Goal: Task Accomplishment & Management: Use online tool/utility

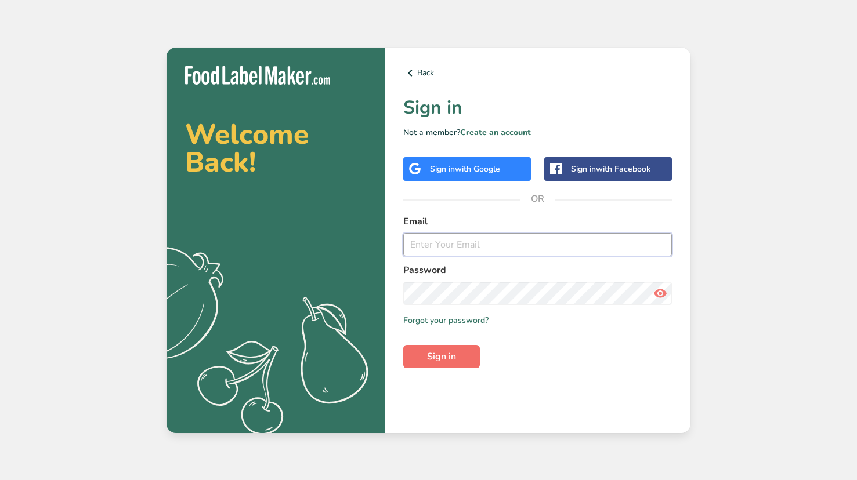
type input "[EMAIL_ADDRESS][DOMAIN_NAME]"
click at [430, 352] on span "Sign in" at bounding box center [441, 357] width 29 height 14
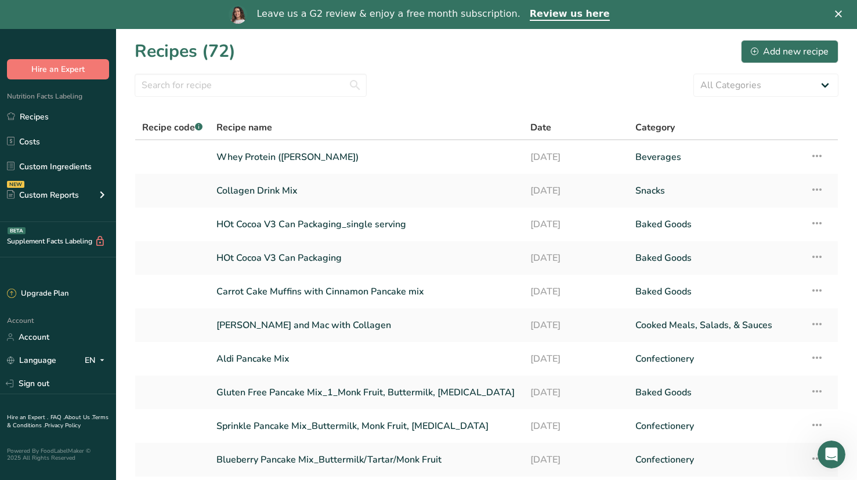
click at [833, 16] on div "Leave us a G2 review & enjoy a free month subscription. Review us here" at bounding box center [428, 15] width 857 height 20
click at [840, 16] on polygon "Close" at bounding box center [838, 13] width 7 height 7
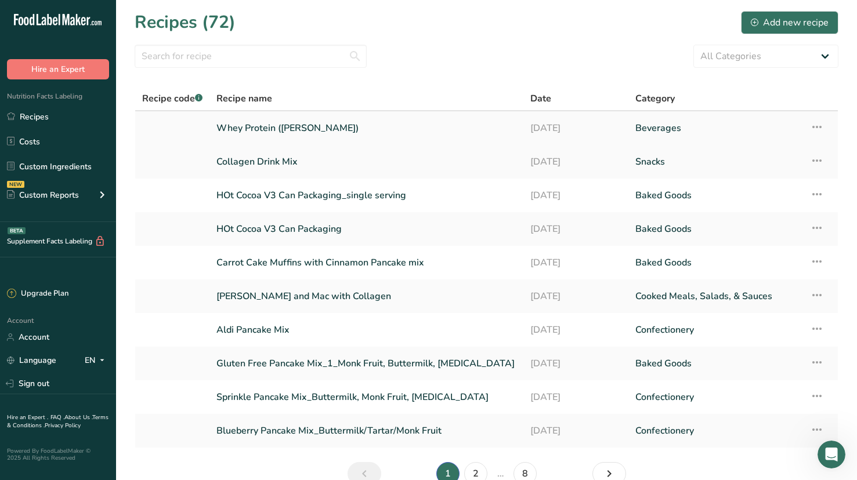
click at [265, 128] on link "Whey Protein ([PERSON_NAME])" at bounding box center [366, 128] width 300 height 24
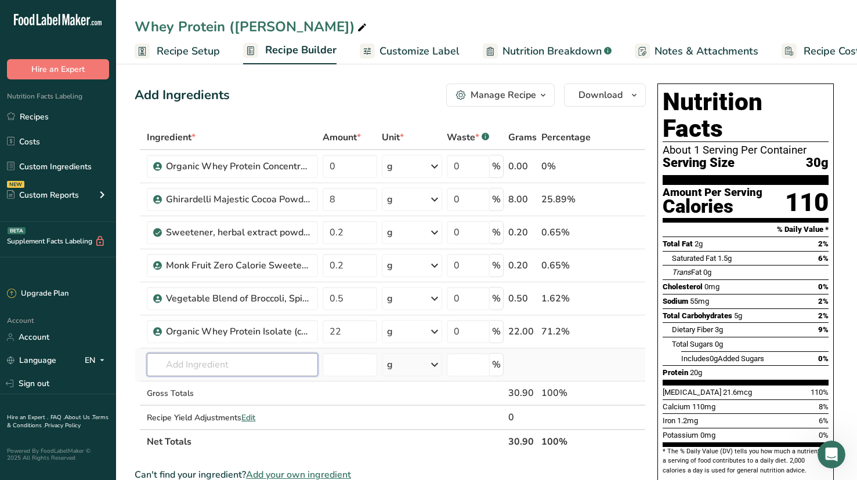
click at [225, 369] on input "text" at bounding box center [232, 364] width 171 height 23
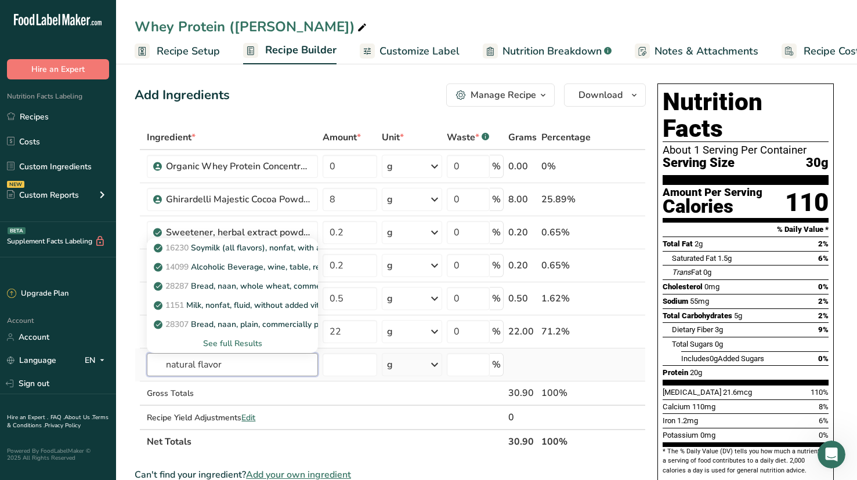
type input "natural flavor"
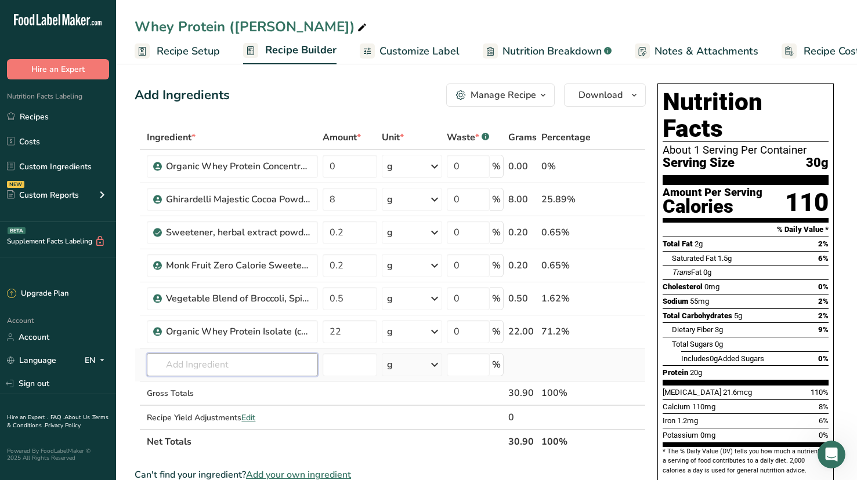
click at [180, 374] on input "text" at bounding box center [232, 364] width 171 height 23
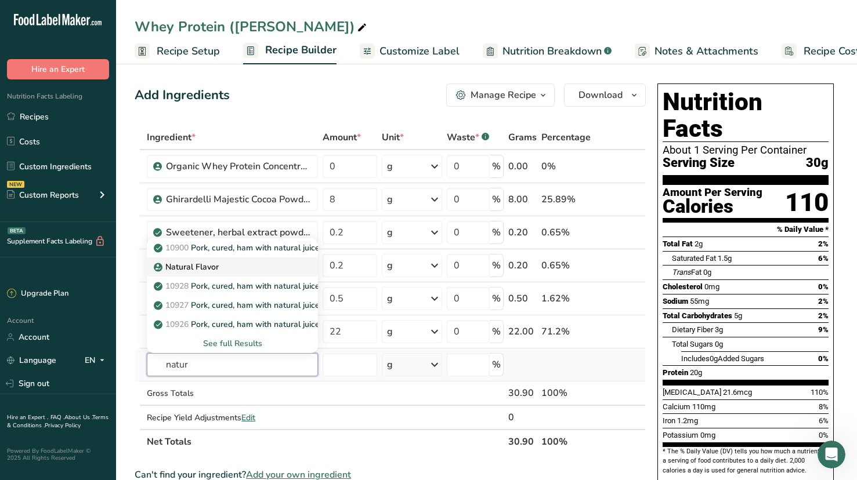
type input "natur"
click at [174, 266] on p "Natural Flavor" at bounding box center [187, 267] width 63 height 12
type input "Natural Flavor"
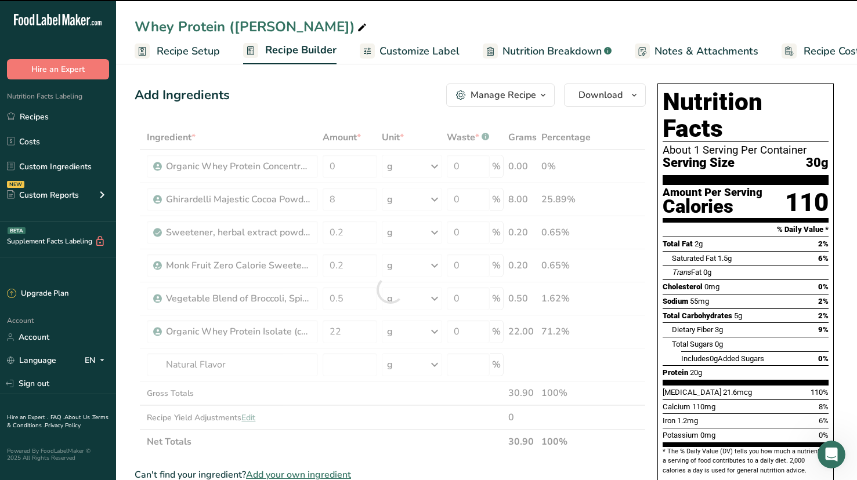
type input "0"
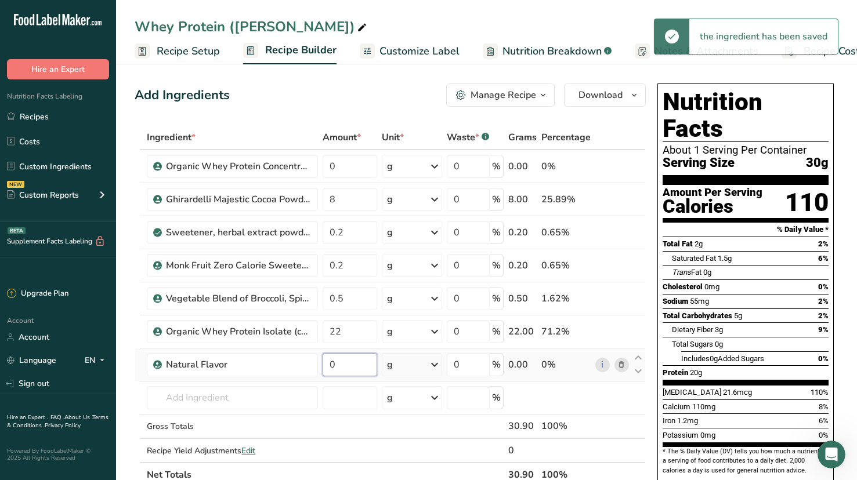
click at [343, 367] on input "0" at bounding box center [350, 364] width 55 height 23
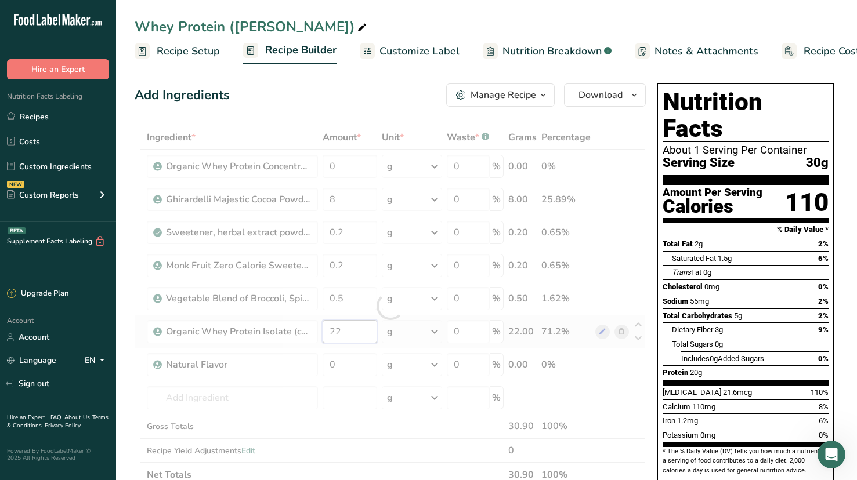
click at [349, 332] on div "Ingredient * Amount * Unit * Waste * .a-a{fill:#347362;}.b-a{fill:#fff;} Grams …" at bounding box center [390, 306] width 511 height 362
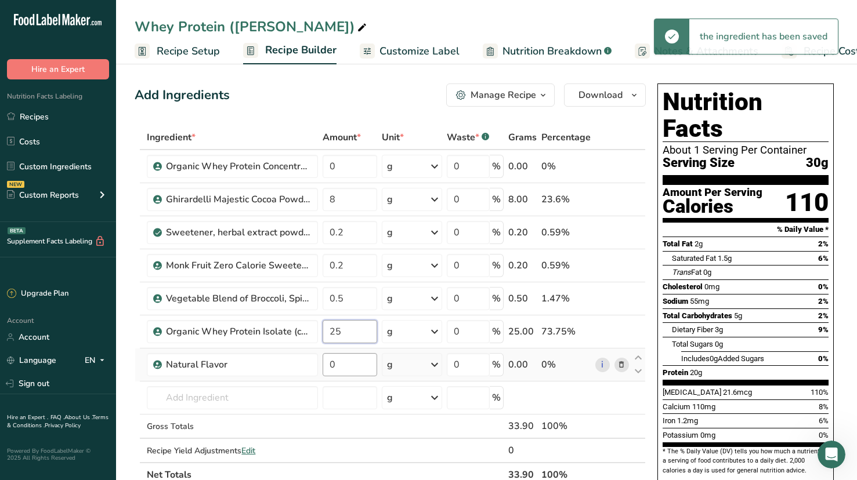
type input "25"
click at [357, 367] on div "Ingredient * Amount * Unit * Waste * .a-a{fill:#347362;}.b-a{fill:#fff;} Grams …" at bounding box center [390, 306] width 511 height 362
click at [344, 374] on input "0" at bounding box center [350, 364] width 55 height 23
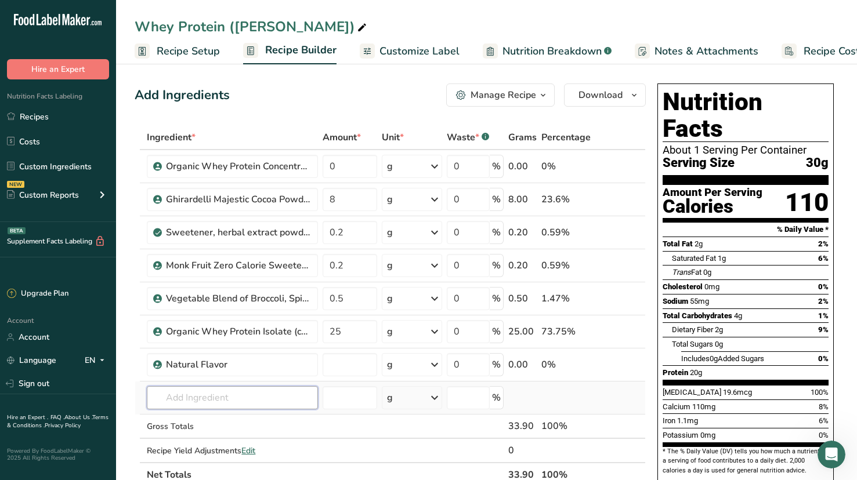
type input "0"
click at [257, 399] on div "Ingredient * Amount * Unit * Waste * .a-a{fill:#347362;}.b-a{fill:#fff;} Grams …" at bounding box center [390, 306] width 511 height 362
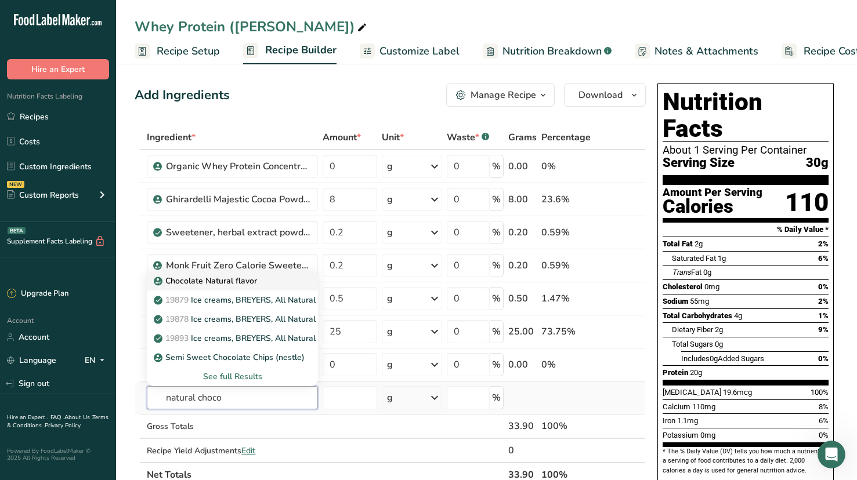
type input "natural choco"
click at [246, 278] on p "Chocolate Natural flavor" at bounding box center [206, 281] width 101 height 12
type input "Chocolate Natural flavor"
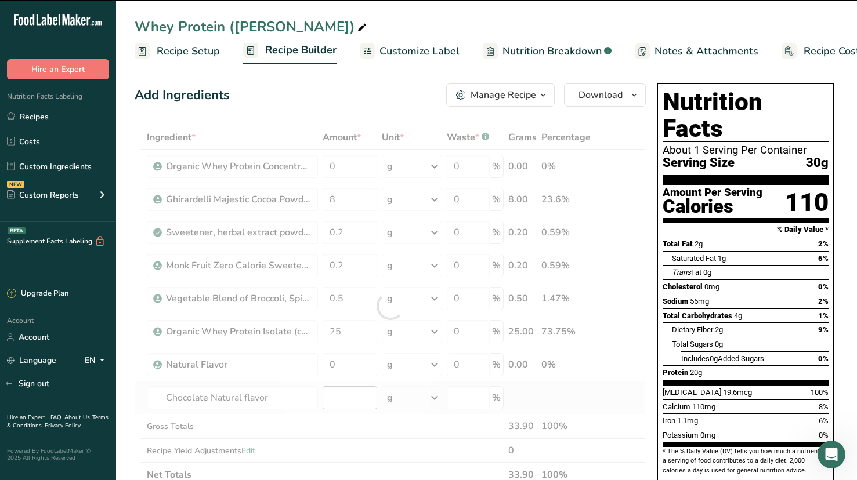
type input "0"
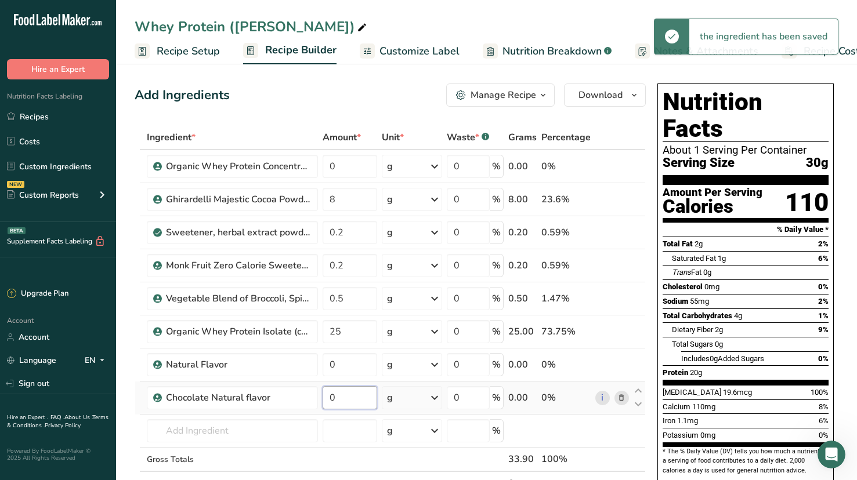
click at [352, 402] on input "0" at bounding box center [350, 397] width 55 height 23
type input "2"
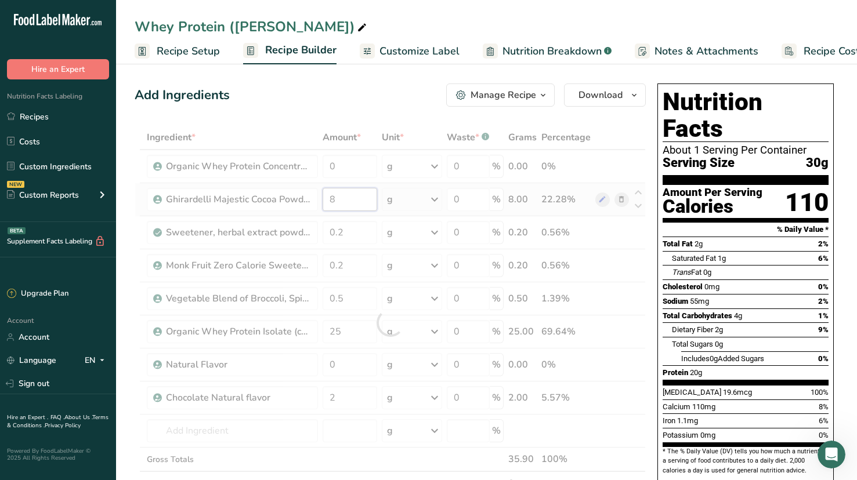
click at [353, 203] on div "Ingredient * Amount * Unit * Waste * .a-a{fill:#347362;}.b-a{fill:#fff;} Grams …" at bounding box center [390, 322] width 511 height 395
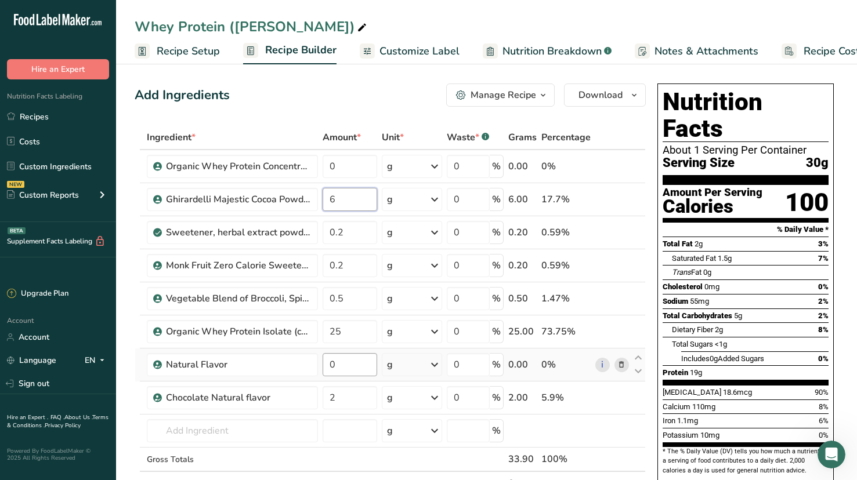
type input "6"
click at [363, 367] on div "Ingredient * Amount * Unit * Waste * .a-a{fill:#347362;}.b-a{fill:#fff;} Grams …" at bounding box center [390, 322] width 511 height 395
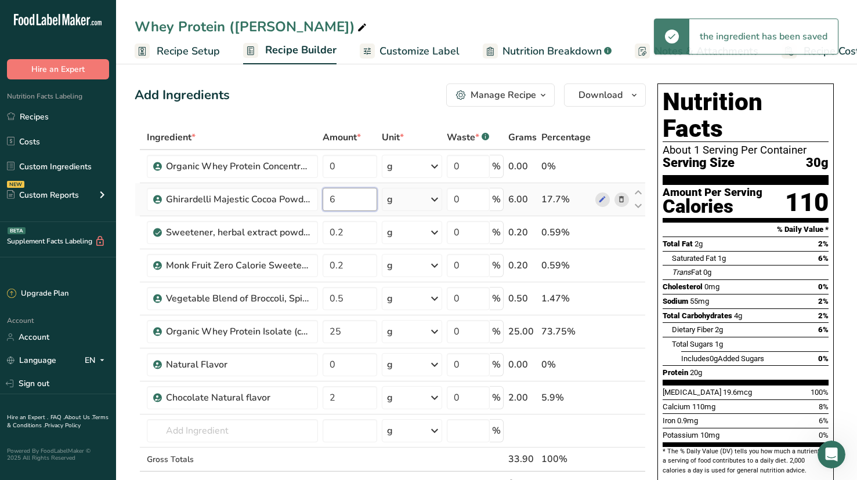
click at [352, 208] on div "Ingredient * Amount * Unit * Waste * .a-a{fill:#347362;}.b-a{fill:#fff;} Grams …" at bounding box center [390, 322] width 511 height 395
type input "5"
click at [339, 397] on div "Ingredient * Amount * Unit * Waste * .a-a{fill:#347362;}.b-a{fill:#fff;} Grams …" at bounding box center [390, 322] width 511 height 395
click at [351, 331] on div "Ingredient * Amount * Unit * Waste * .a-a{fill:#347362;}.b-a{fill:#fff;} Grams …" at bounding box center [390, 322] width 511 height 395
type input "24"
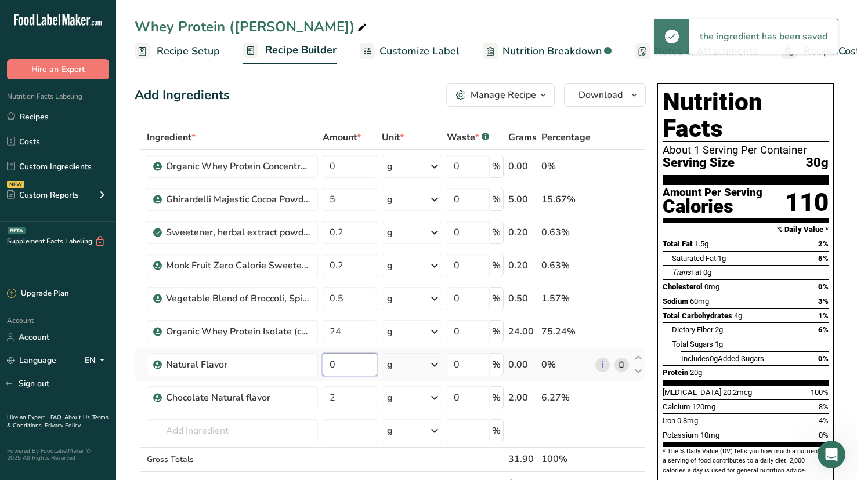
click at [360, 368] on div "Ingredient * Amount * Unit * Waste * .a-a{fill:#347362;}.b-a{fill:#fff;} Grams …" at bounding box center [390, 322] width 511 height 395
type input "1"
click at [298, 99] on div "Add Ingredients Manage Recipe Delete Recipe Duplicate Recipe Scale Recipe Save …" at bounding box center [390, 95] width 511 height 23
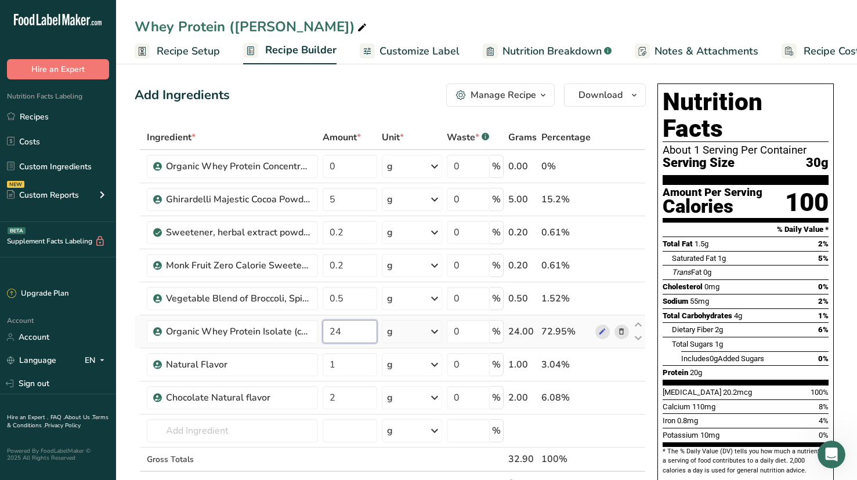
click at [350, 331] on input "24" at bounding box center [350, 331] width 55 height 23
click at [256, 102] on div "Add Ingredients Manage Recipe Delete Recipe Duplicate Recipe Scale Recipe Save …" at bounding box center [390, 95] width 511 height 23
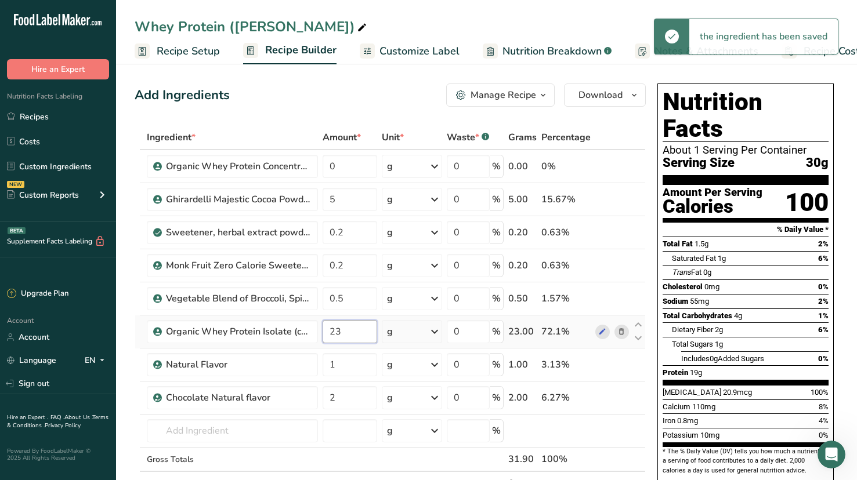
click at [342, 333] on input "23" at bounding box center [350, 331] width 55 height 23
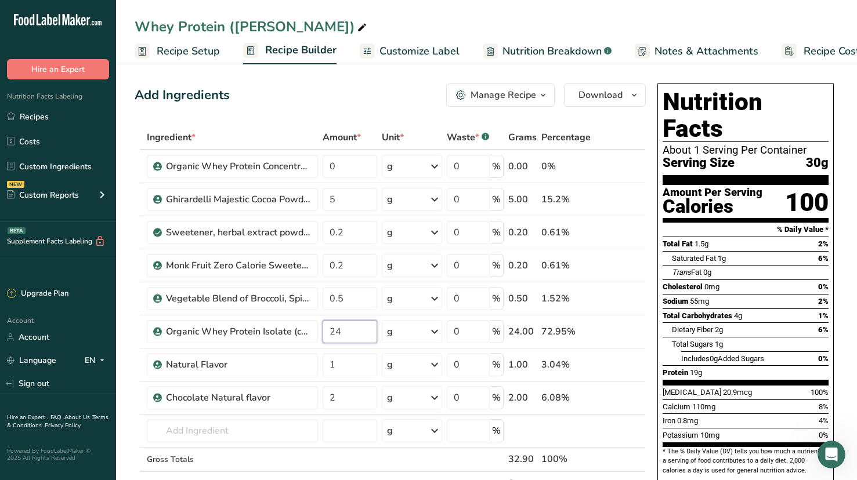
type input "24"
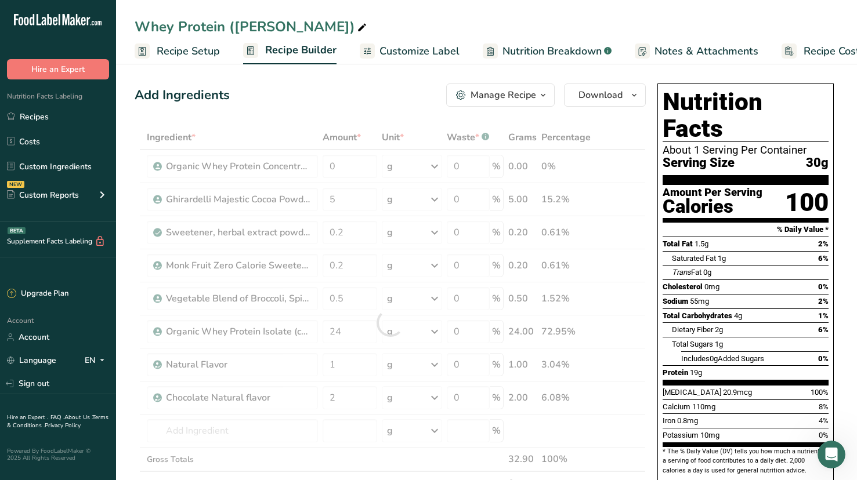
click at [353, 15] on div "Whey Protein ([PERSON_NAME]) Recipe Setup Recipe Builder Customize Label Nutrit…" at bounding box center [486, 32] width 741 height 64
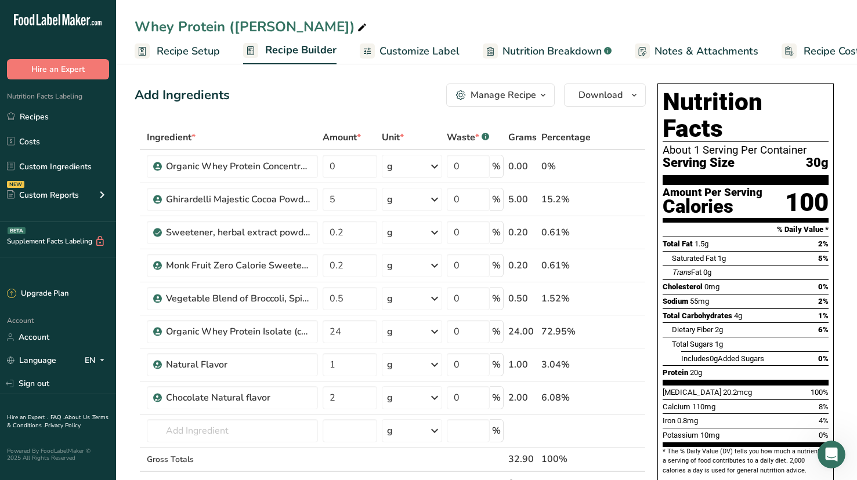
click at [301, 89] on div "Add Ingredients Manage Recipe Delete Recipe Duplicate Recipe Scale Recipe Save …" at bounding box center [390, 95] width 511 height 23
click at [338, 231] on input "0.2" at bounding box center [350, 232] width 55 height 23
type input "0.02"
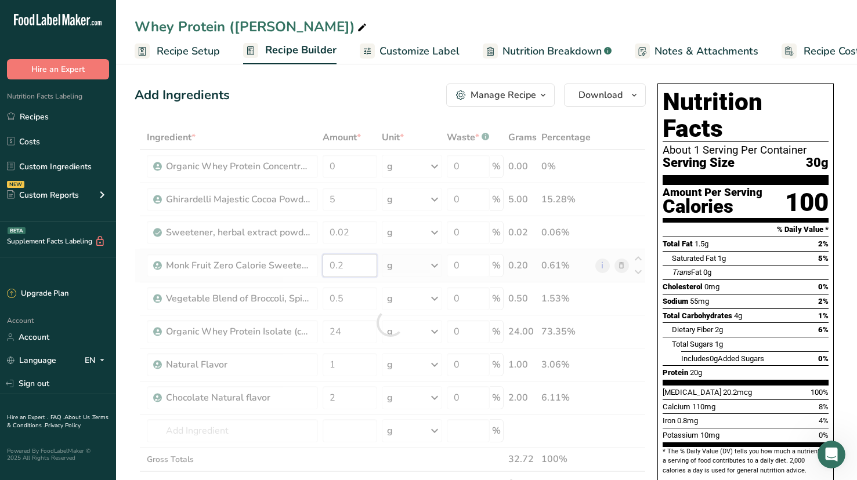
click at [338, 265] on div "Ingredient * Amount * Unit * Waste * .a-a{fill:#347362;}.b-a{fill:#fff;} Grams …" at bounding box center [390, 322] width 511 height 395
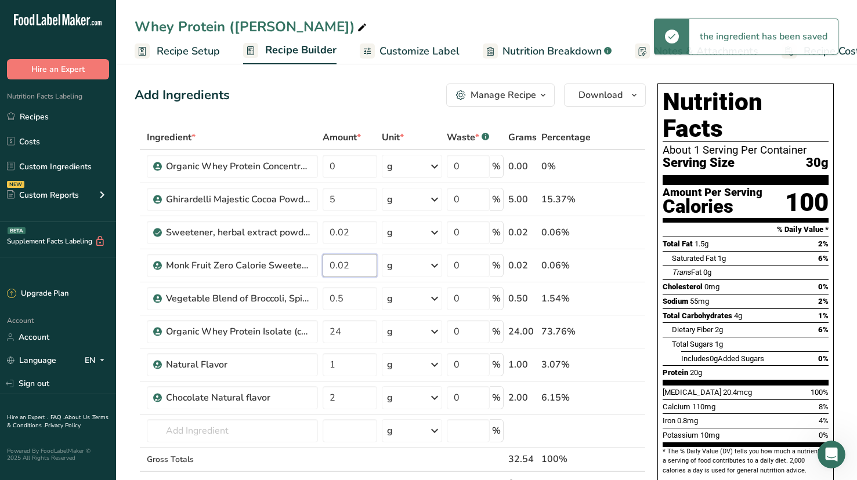
type input "0.02"
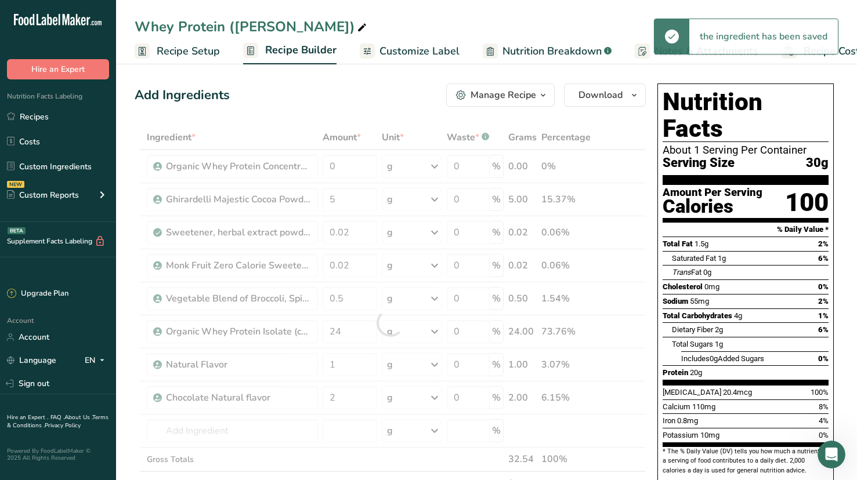
click at [337, 86] on div "Add Ingredients Manage Recipe Delete Recipe Duplicate Recipe Scale Recipe Save …" at bounding box center [390, 95] width 511 height 23
